Goal: Find specific page/section: Find specific page/section

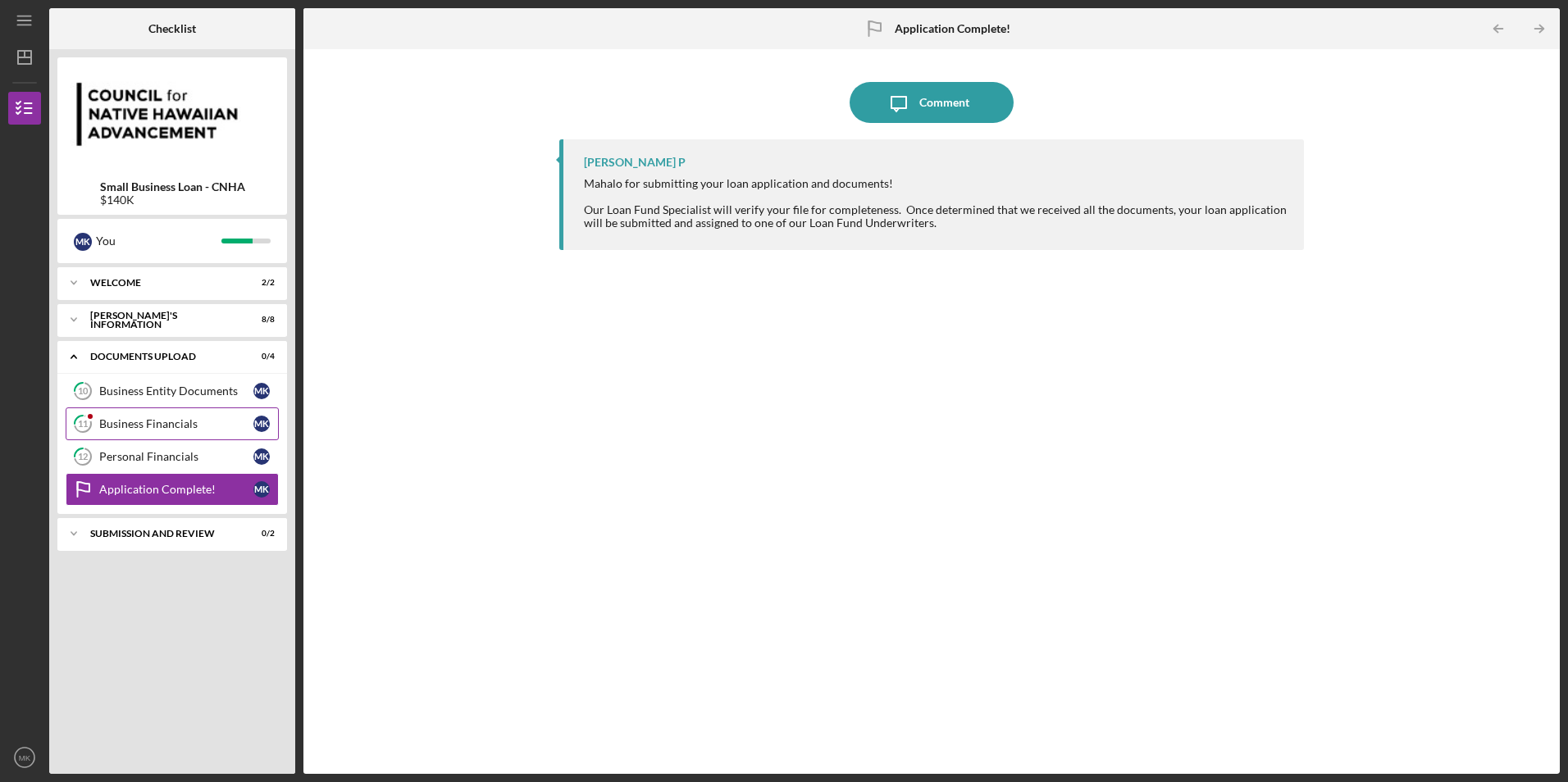
click at [177, 420] on div "Business Financials" at bounding box center [176, 424] width 154 height 13
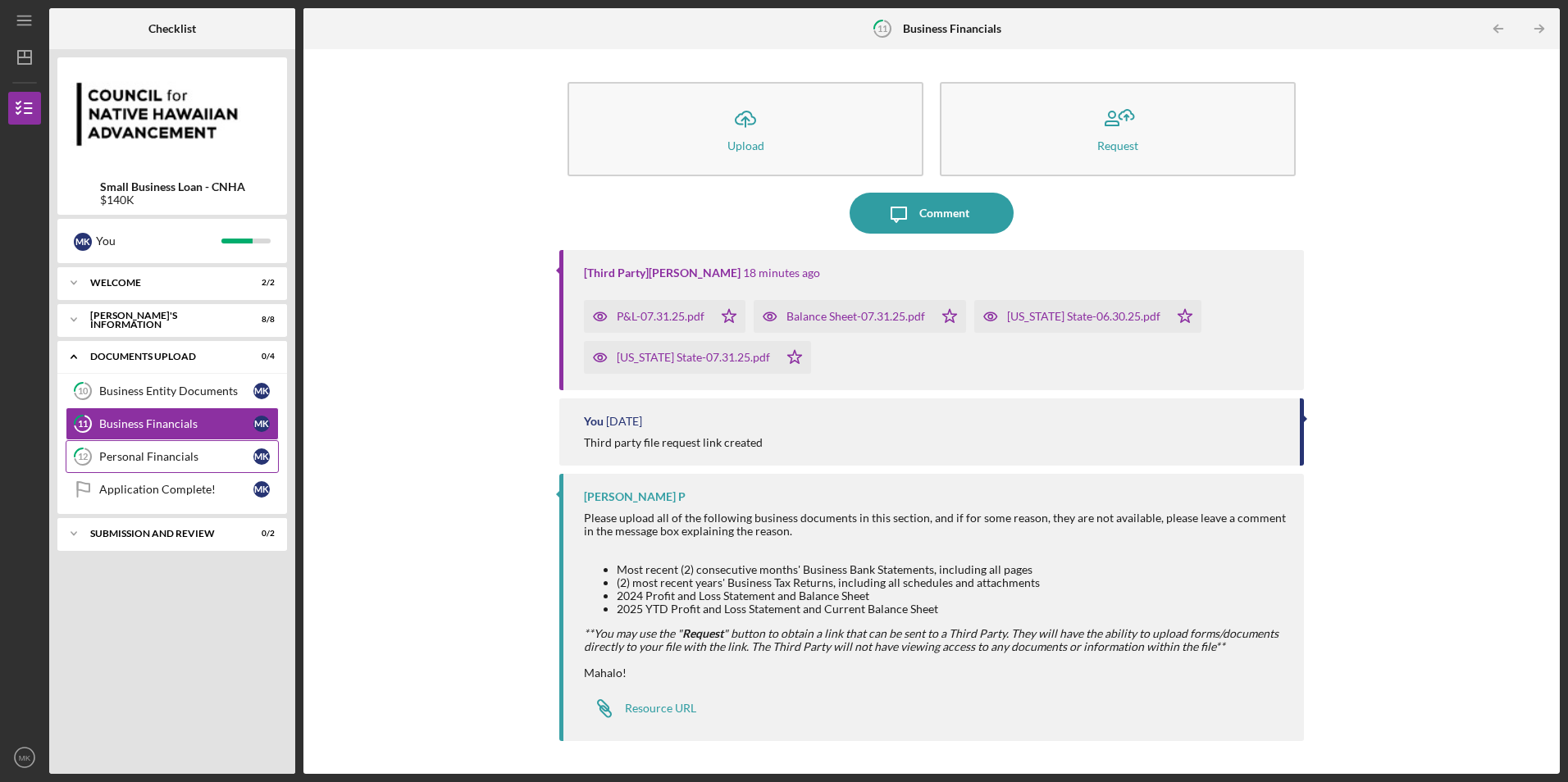
click at [135, 461] on div "Personal Financials" at bounding box center [176, 456] width 154 height 13
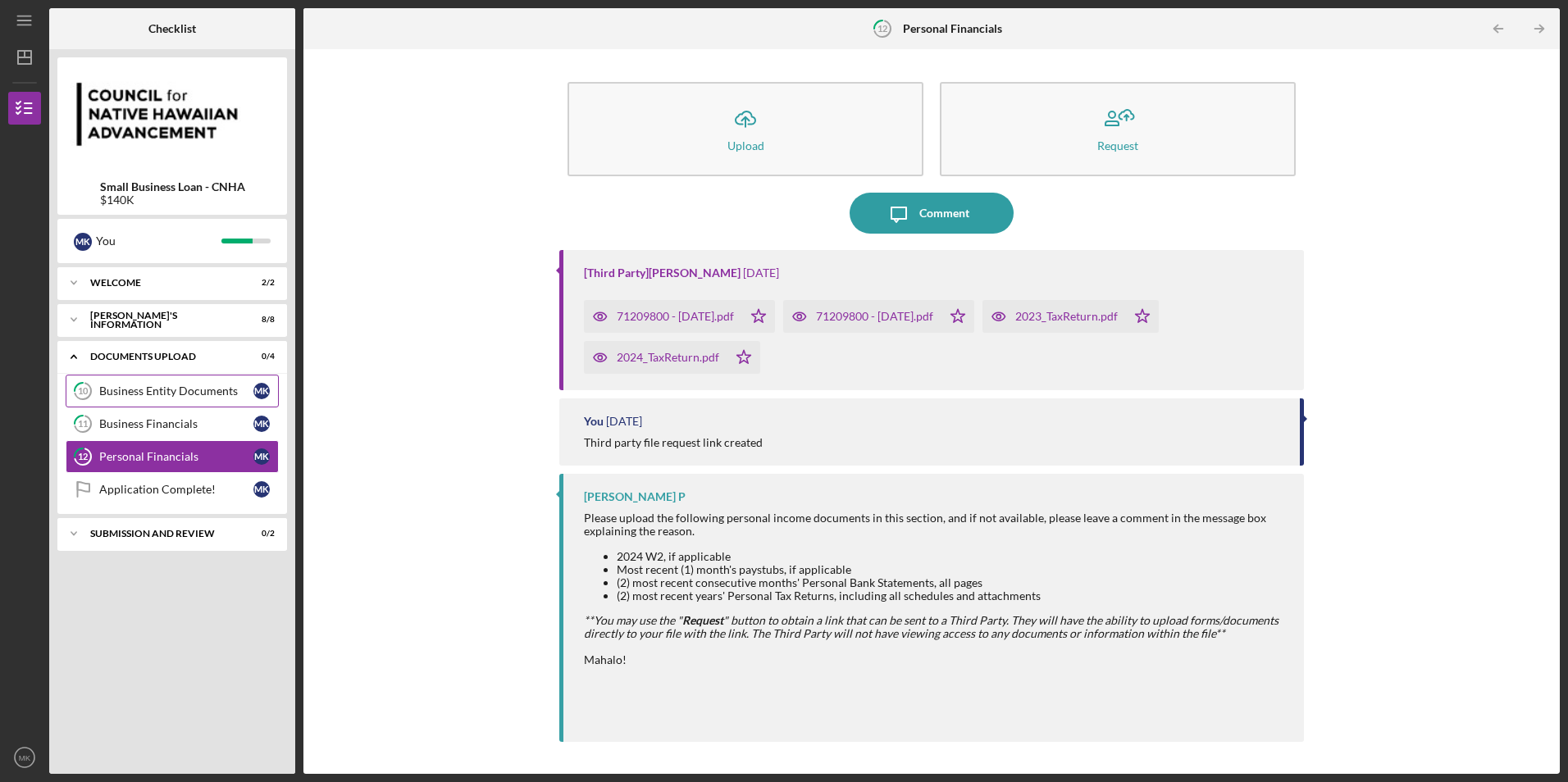
click at [155, 393] on div "Business Entity Documents" at bounding box center [176, 391] width 154 height 13
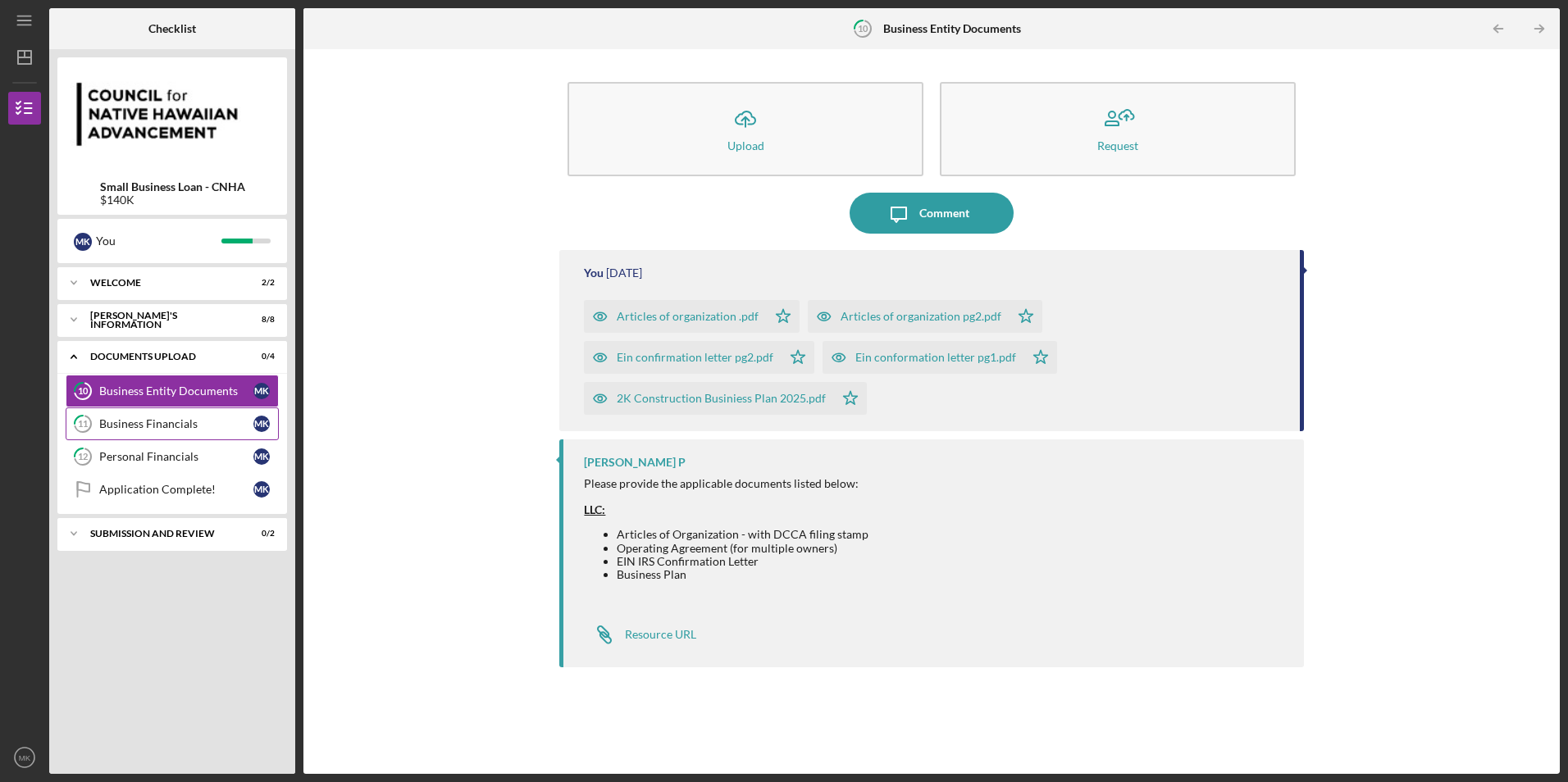
click at [151, 425] on div "Business Financials" at bounding box center [176, 424] width 154 height 13
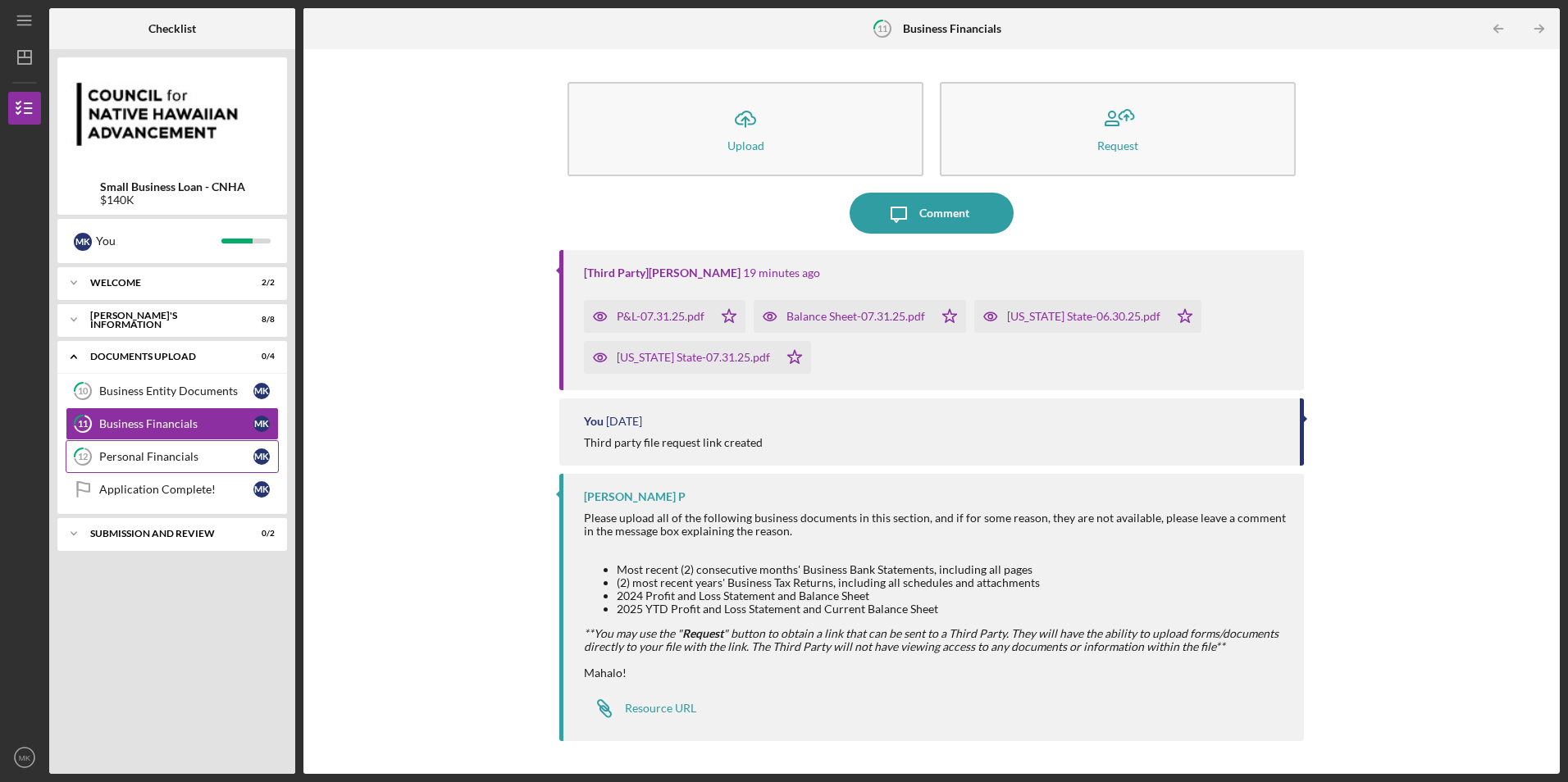
click at [153, 456] on div "Personal Financials" at bounding box center [176, 456] width 154 height 13
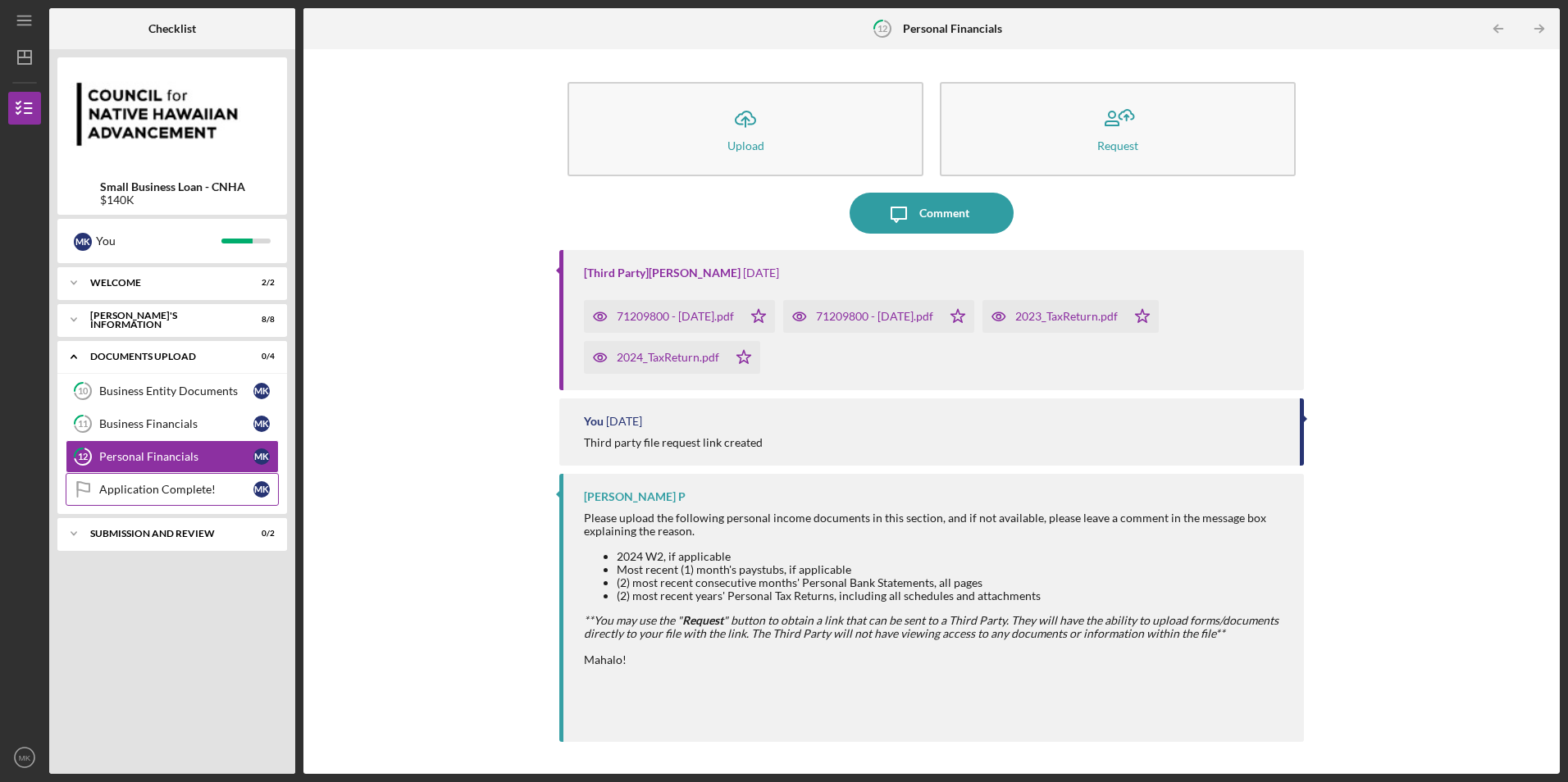
click at [173, 498] on link "Application Complete! Application Complete! M K" at bounding box center [172, 489] width 213 height 33
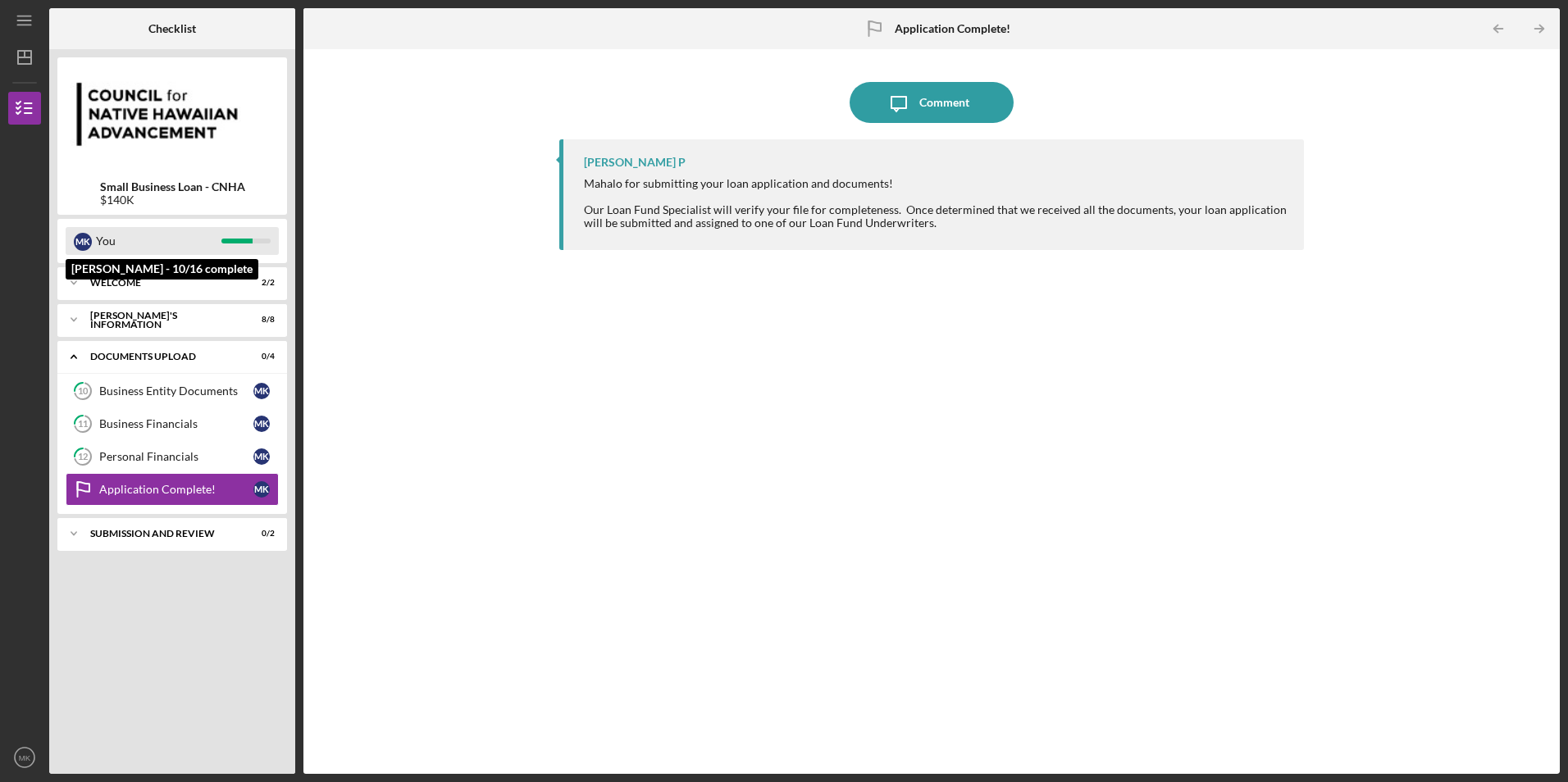
click at [167, 242] on div "You" at bounding box center [158, 242] width 126 height 28
click at [84, 284] on icon "Icon/Expander" at bounding box center [73, 282] width 33 height 33
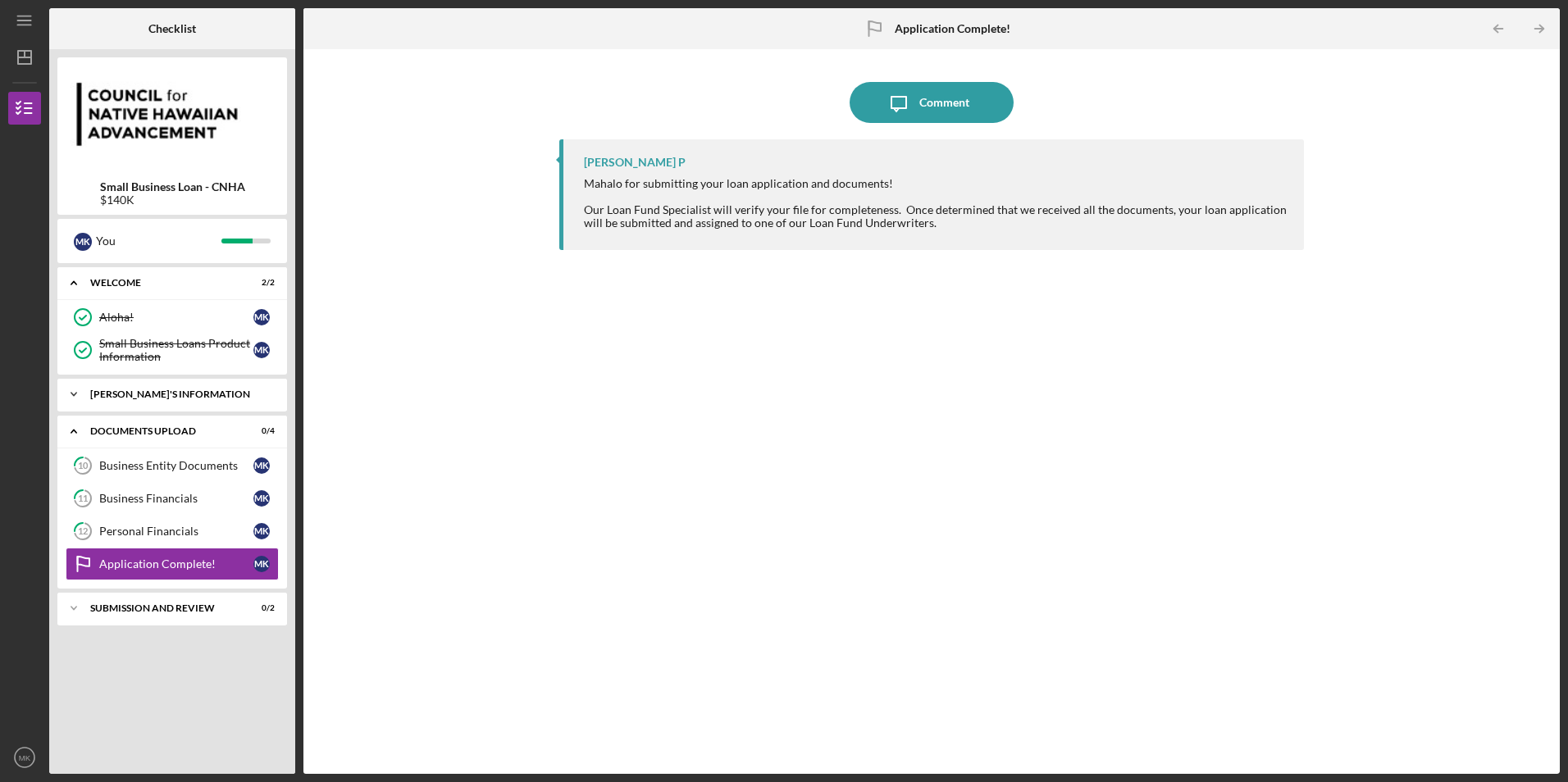
click at [73, 402] on icon "Icon/Expander" at bounding box center [73, 394] width 33 height 33
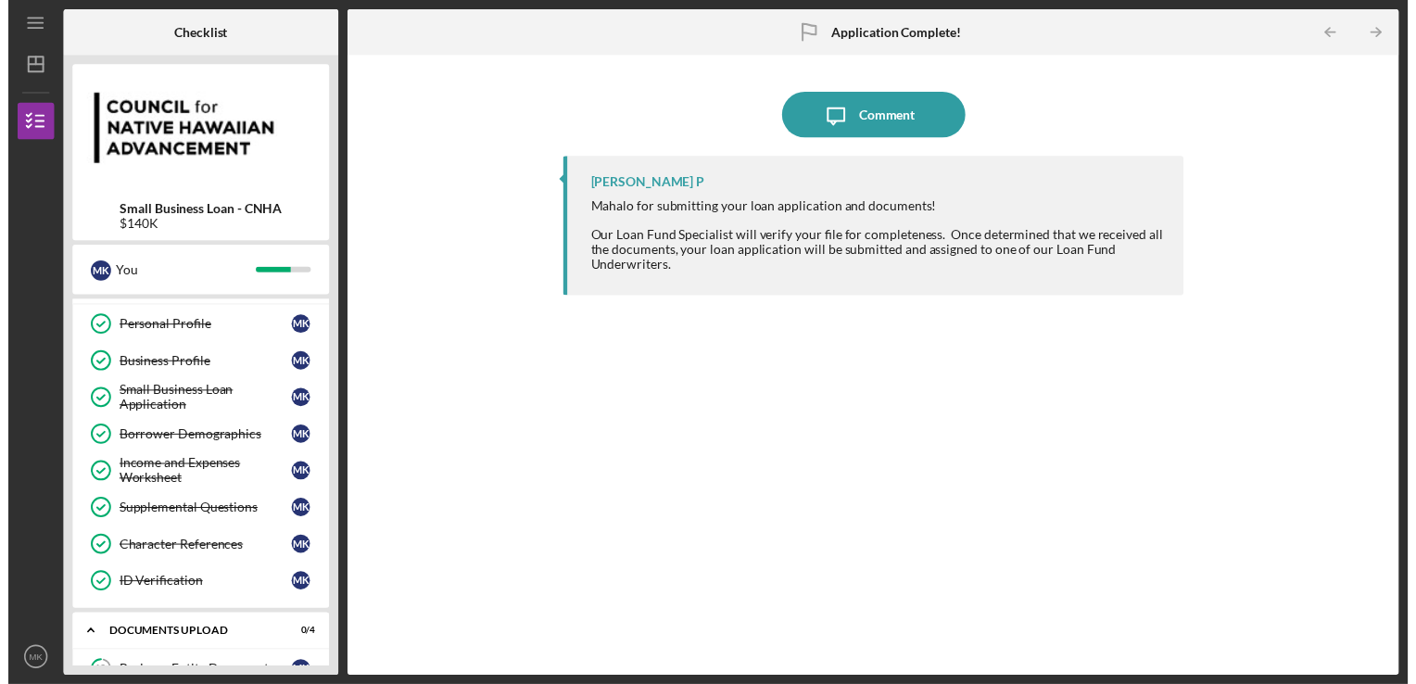
scroll to position [152, 0]
